Goal: Task Accomplishment & Management: Manage account settings

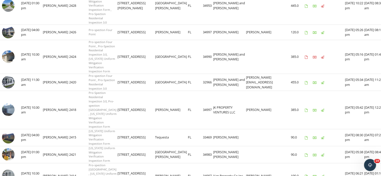
scroll to position [216, 0]
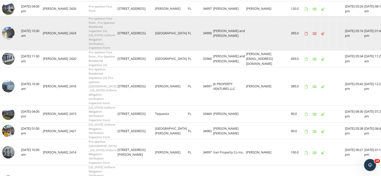
click at [5, 39] on img at bounding box center [8, 33] width 13 height 13
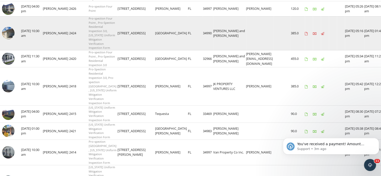
scroll to position [0, 0]
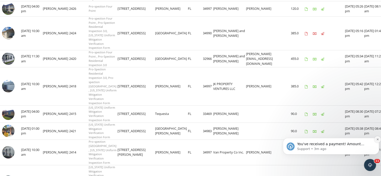
click at [377, 140] on icon "Dismiss notification" at bounding box center [377, 139] width 3 height 3
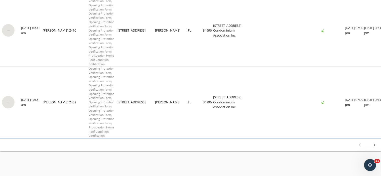
scroll to position [1008, 0]
click at [374, 144] on icon "chevron_right" at bounding box center [375, 145] width 6 height 6
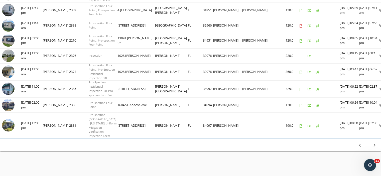
scroll to position [1050, 0]
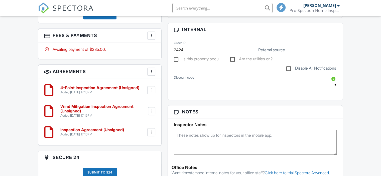
scroll to position [292, 0]
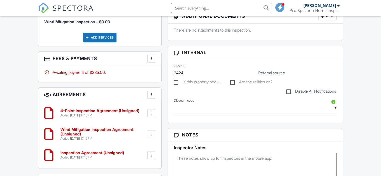
click at [153, 61] on div at bounding box center [151, 58] width 5 height 5
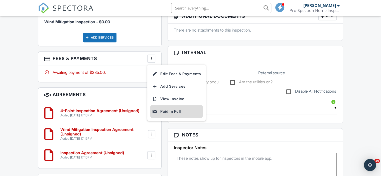
scroll to position [0, 0]
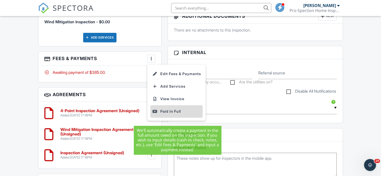
click at [166, 114] on div "Paid In Full" at bounding box center [176, 111] width 48 height 6
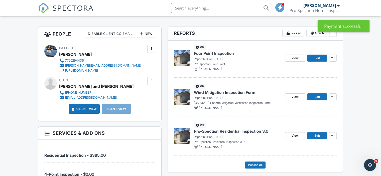
click at [148, 38] on div "New" at bounding box center [146, 34] width 18 height 8
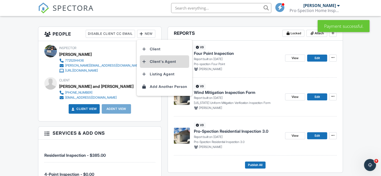
click at [157, 67] on li "Client's Agent" at bounding box center [164, 61] width 49 height 13
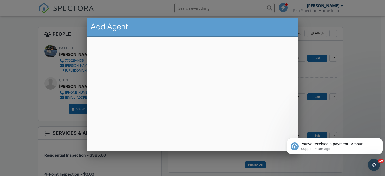
click at [12, 97] on div at bounding box center [192, 85] width 385 height 220
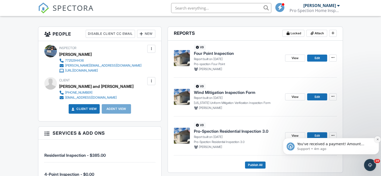
click at [376, 140] on icon "Dismiss notification" at bounding box center [377, 139] width 3 height 3
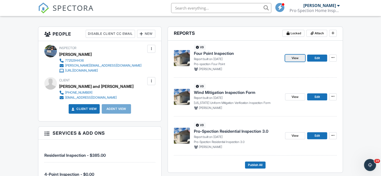
click at [298, 61] on span "View" at bounding box center [295, 58] width 7 height 5
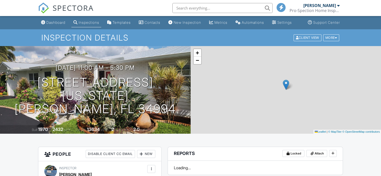
scroll to position [80, 0]
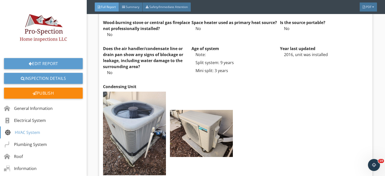
scroll to position [1230, 0]
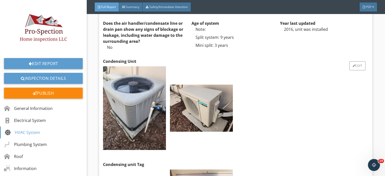
click at [310, 100] on div at bounding box center [234, 108] width 267 height 89
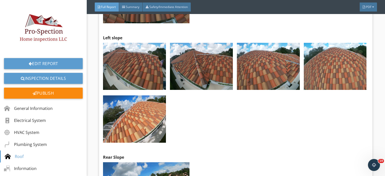
scroll to position [2990, 0]
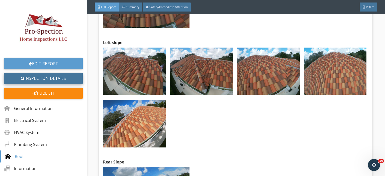
click at [56, 81] on link "Inspection Details" at bounding box center [43, 78] width 79 height 11
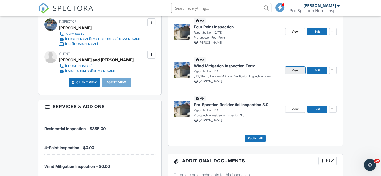
click at [293, 73] on span "View" at bounding box center [295, 70] width 7 height 5
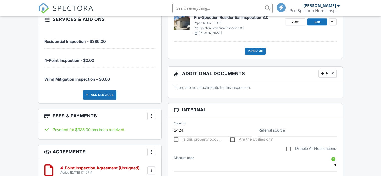
scroll to position [164, 0]
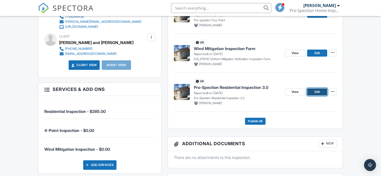
click at [319, 94] on span "Edit" at bounding box center [316, 91] width 5 height 5
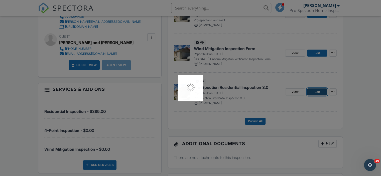
scroll to position [0, 0]
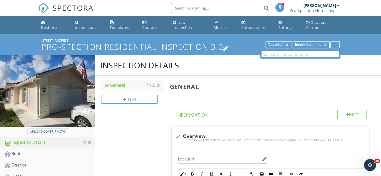
click at [227, 45] on icon at bounding box center [226, 47] width 6 height 7
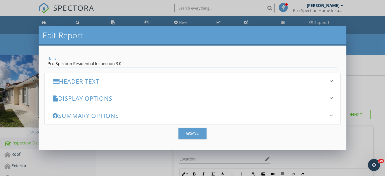
click at [332, 98] on icon "keyboard_arrow_down" at bounding box center [331, 98] width 6 height 6
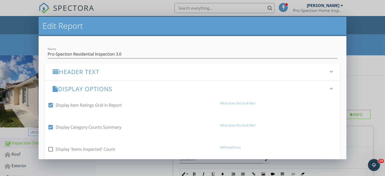
click at [51, 106] on div at bounding box center [50, 105] width 9 height 9
checkbox input "false"
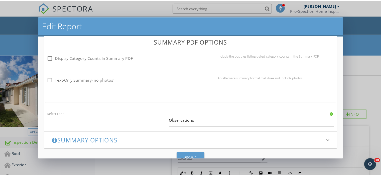
scroll to position [379, 0]
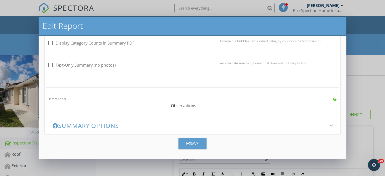
click at [182, 144] on button "Save" at bounding box center [192, 143] width 28 height 11
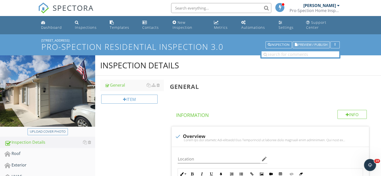
click at [310, 43] on span "Preview / Publish" at bounding box center [312, 44] width 29 height 3
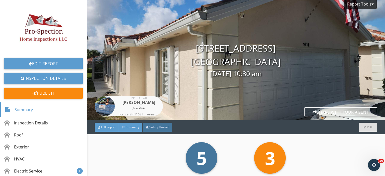
click at [129, 126] on span "Summary" at bounding box center [133, 127] width 14 height 4
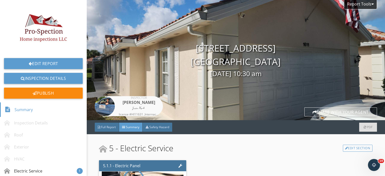
scroll to position [107, 0]
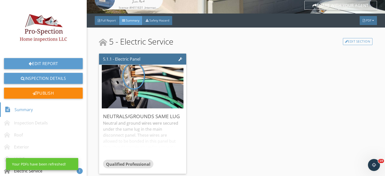
click at [256, 159] on div "5.1.1 - Electric Panel Neutrals/grounds same lug Neutral and ground wires were …" at bounding box center [235, 114] width 273 height 124
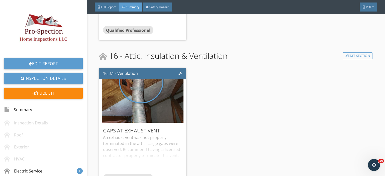
scroll to position [986, 0]
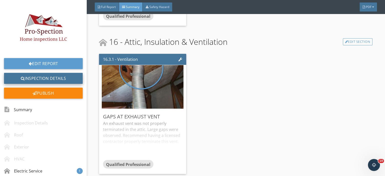
click at [31, 75] on link "Inspection Details" at bounding box center [43, 78] width 79 height 11
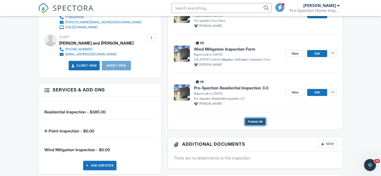
click at [259, 124] on span "Publish All" at bounding box center [255, 121] width 15 height 5
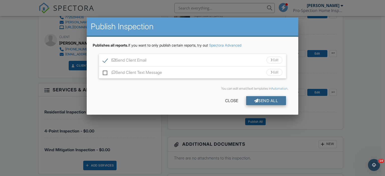
click at [257, 103] on div "Send All" at bounding box center [266, 100] width 40 height 9
